Goal: Navigation & Orientation: Find specific page/section

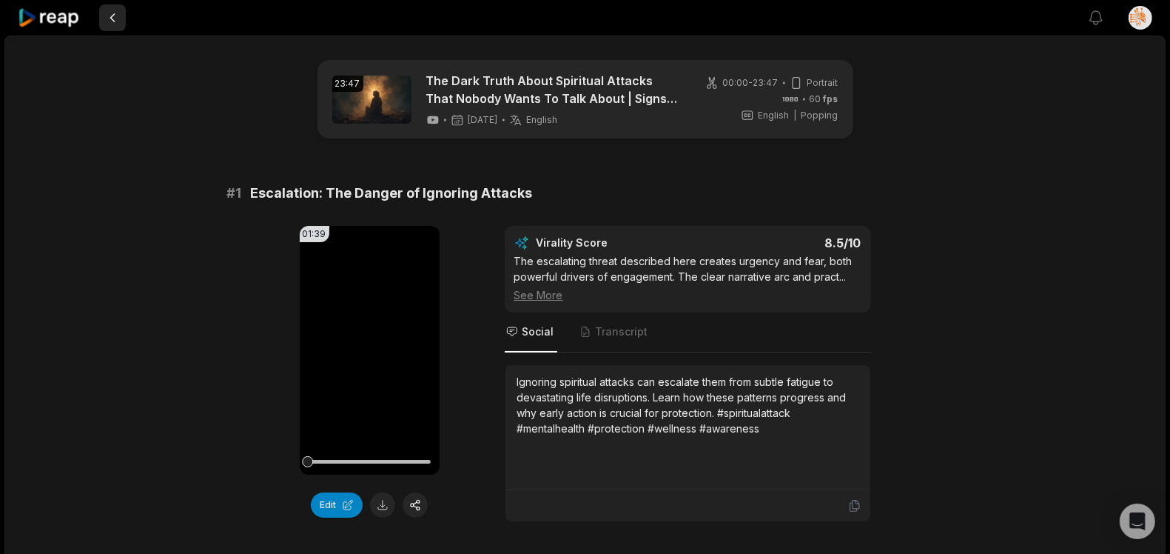
click at [114, 20] on button at bounding box center [112, 17] width 27 height 27
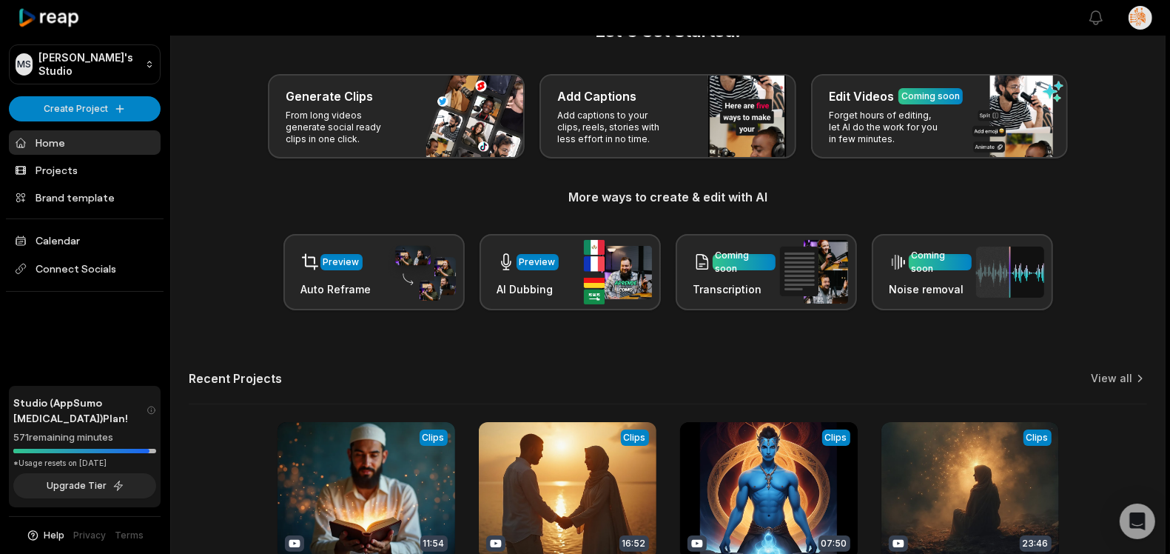
scroll to position [184, 0]
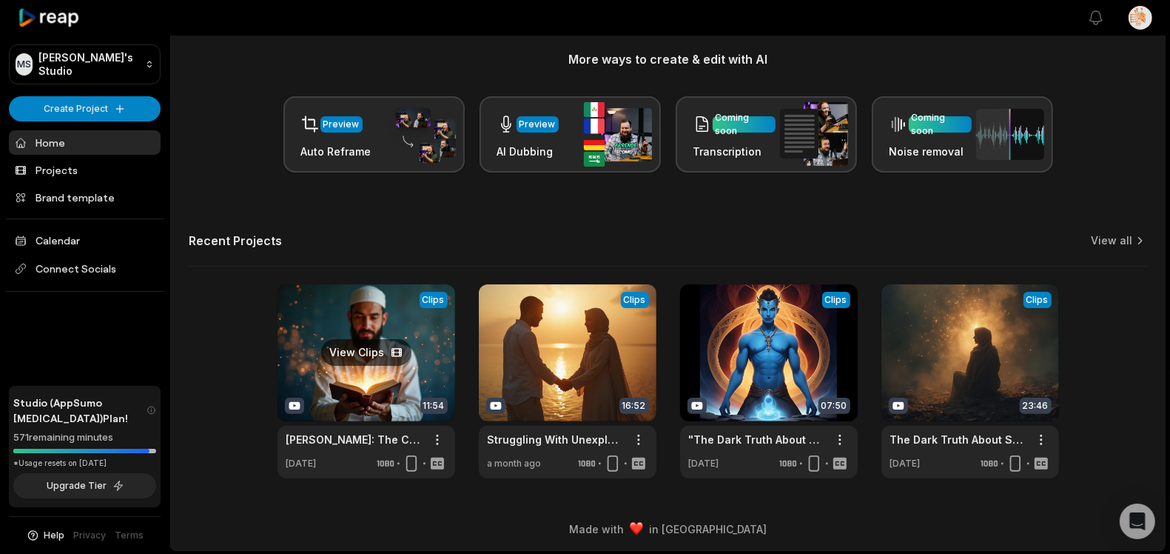
click at [383, 328] on link at bounding box center [367, 381] width 178 height 194
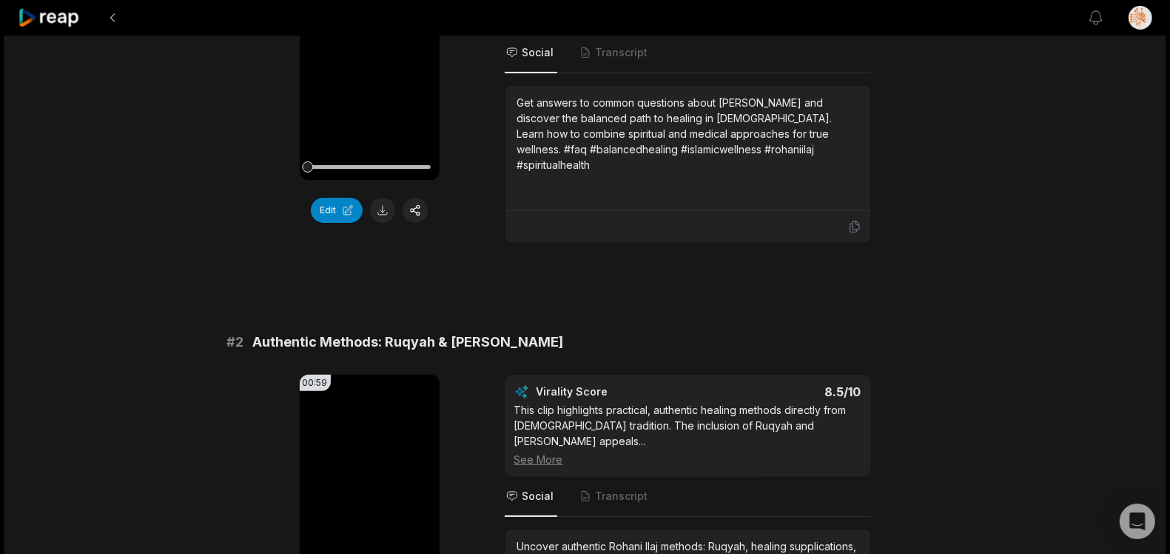
scroll to position [295, 0]
